Goal: Task Accomplishment & Management: Use online tool/utility

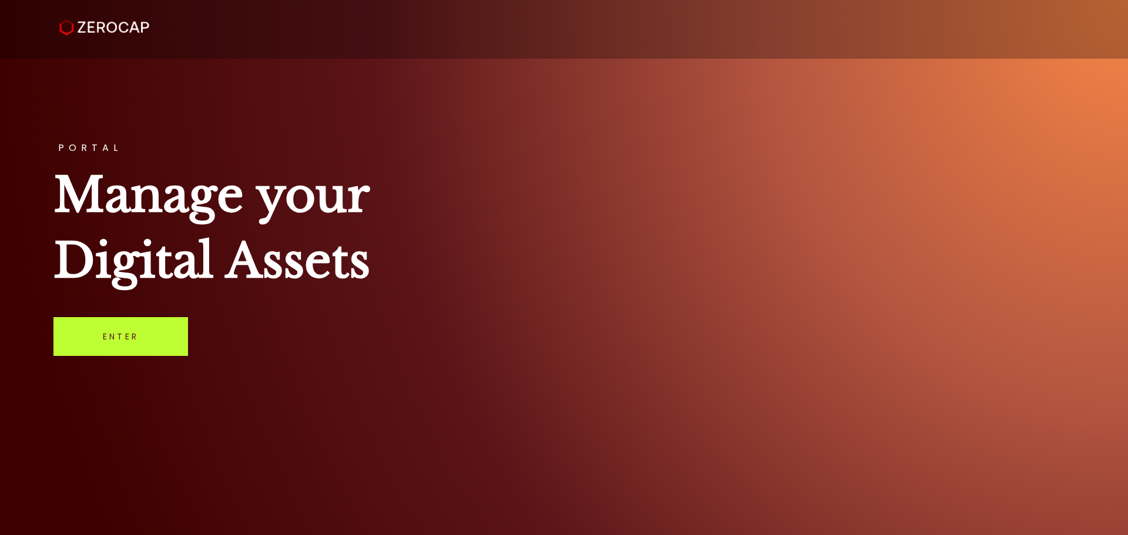
click at [66, 352] on link "Enter" at bounding box center [120, 336] width 135 height 39
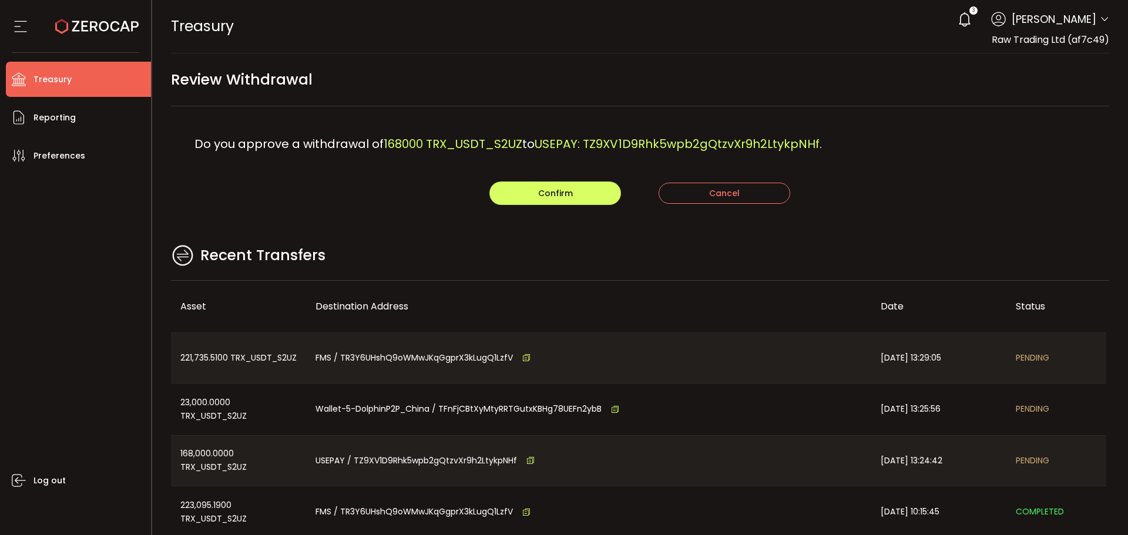
click at [437, 167] on div "Do you approve a withdrawal of 168000 TRX_USDT_S2UZ to USEPAY: TZ9XV1D9Rhk5wpb2…" at bounding box center [640, 143] width 939 height 75
click at [527, 191] on button "Confirm" at bounding box center [555, 193] width 132 height 23
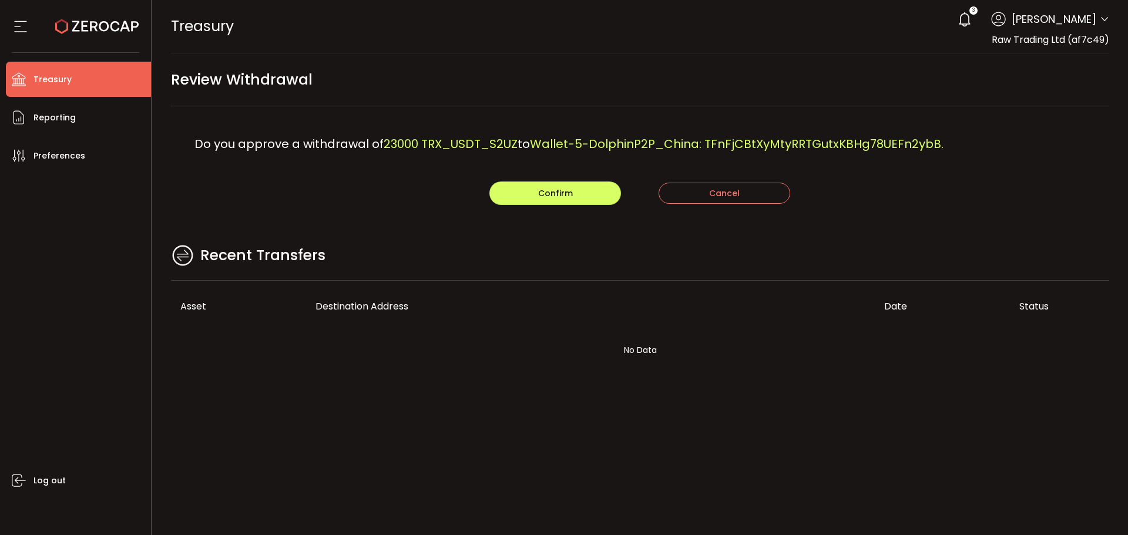
click at [374, 217] on main "Review Withdrawal Do you approve a withdrawal of 23000 TRX_USDT_S2UZ to Wallet-…" at bounding box center [640, 227] width 976 height 349
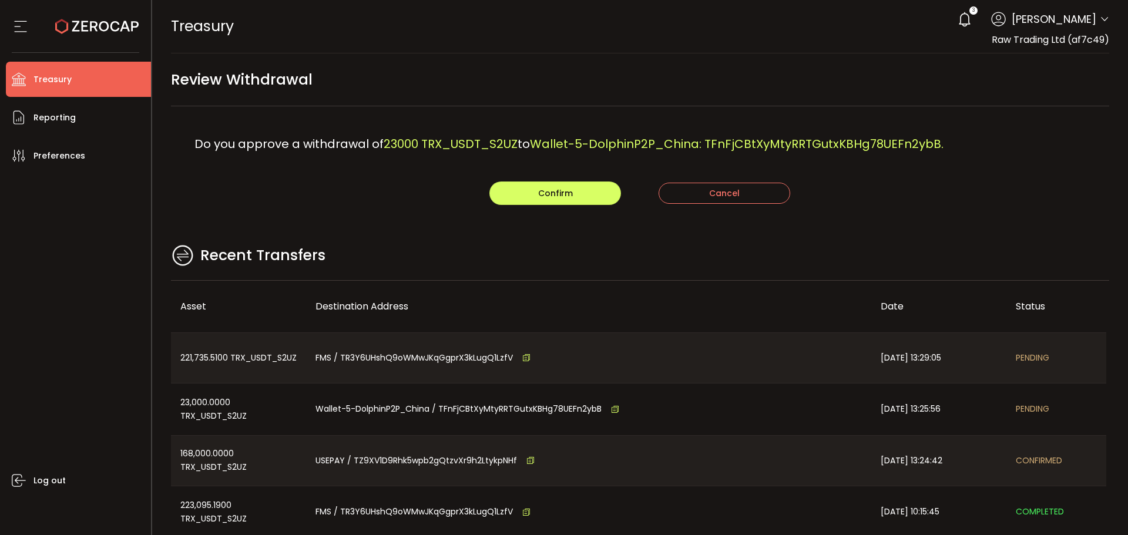
click at [391, 238] on main "Review Withdrawal Do you approve a withdrawal of 23000 TRX_USDT_S2UZ to Wallet-…" at bounding box center [640, 338] width 976 height 570
click at [530, 191] on button "Confirm" at bounding box center [555, 193] width 132 height 23
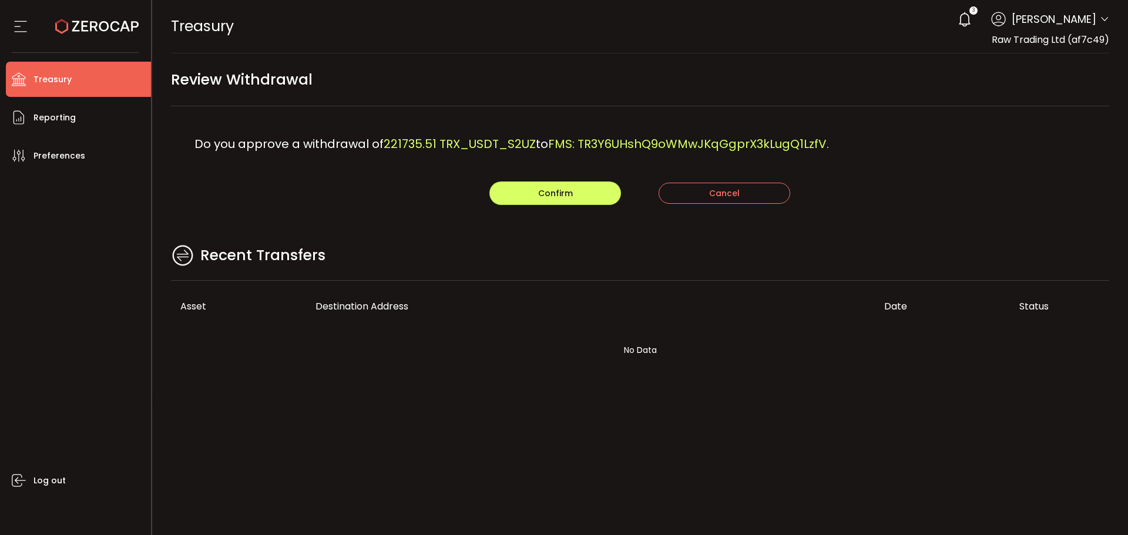
click at [488, 243] on div "Recent Transfers" at bounding box center [640, 262] width 939 height 38
click at [522, 191] on button "Confirm" at bounding box center [555, 193] width 132 height 23
